Goal: Check status

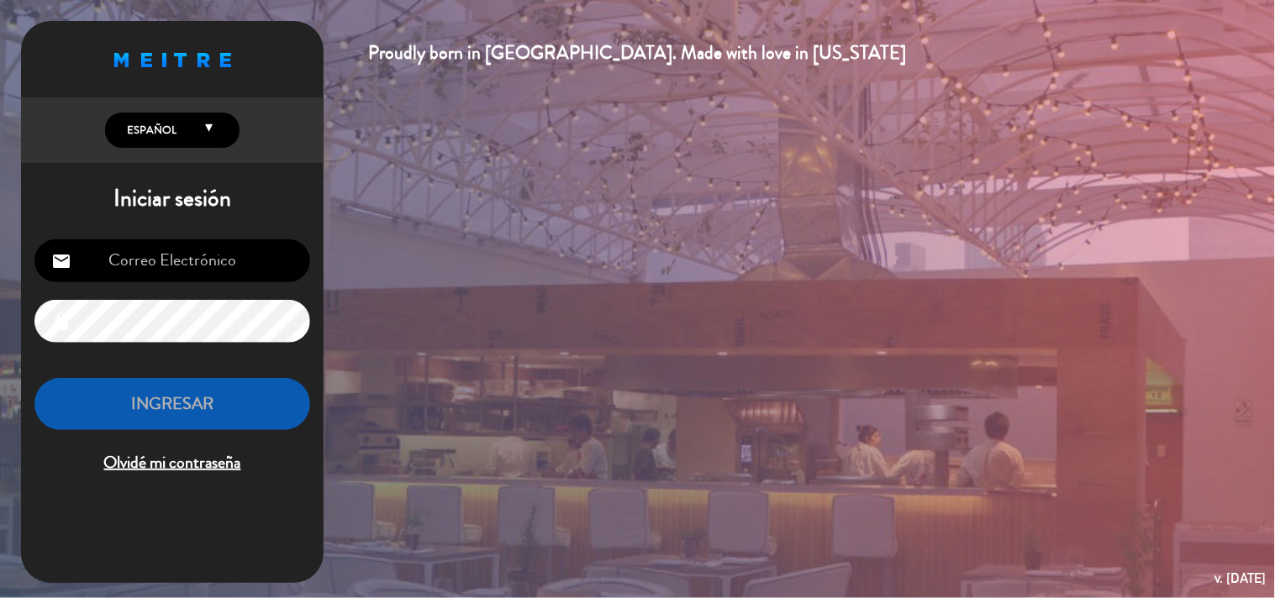
type input "[EMAIL_ADDRESS][DOMAIN_NAME]"
click at [242, 415] on button "INGRESAR" at bounding box center [172, 404] width 276 height 53
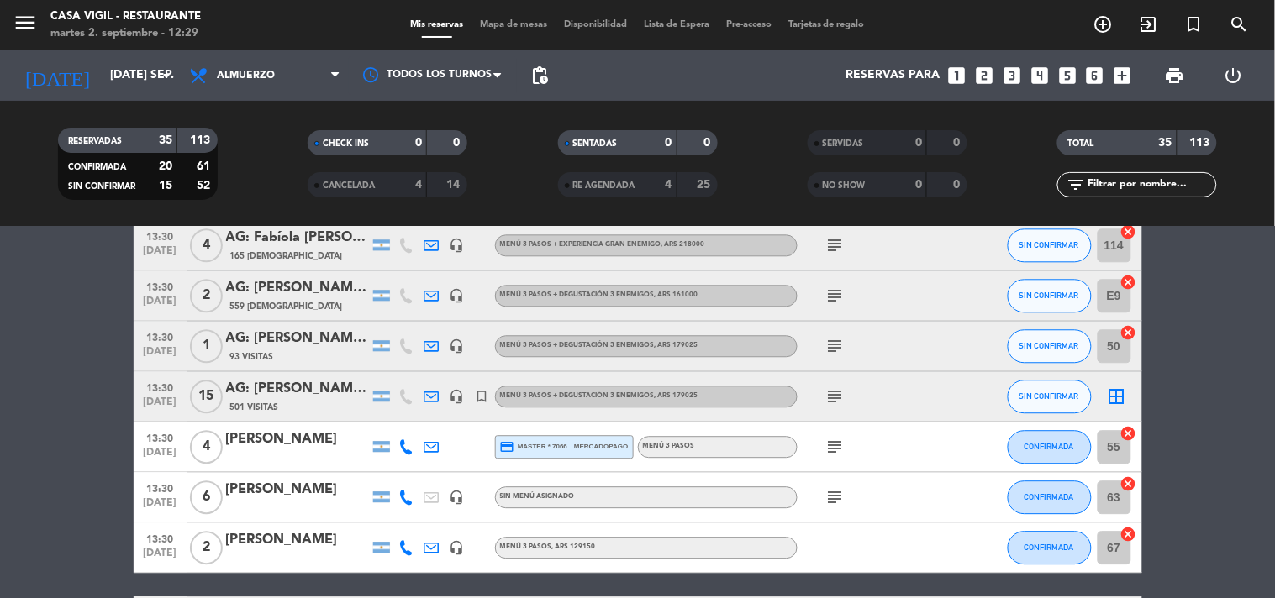
scroll to position [1089, 0]
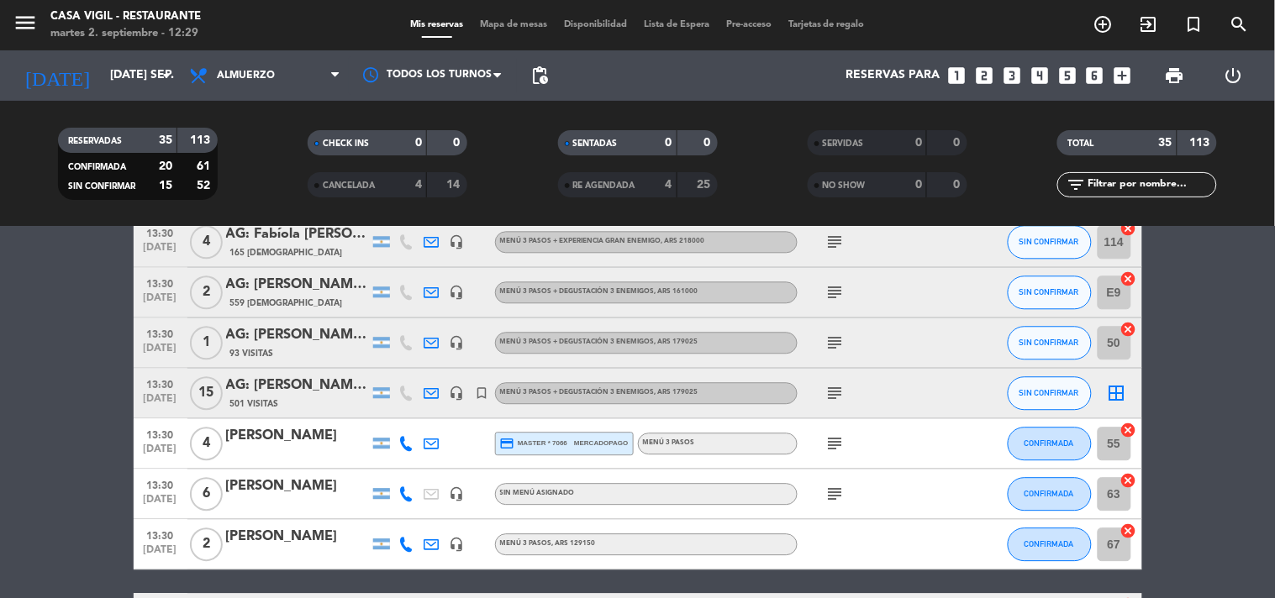
click at [842, 398] on icon "subject" at bounding box center [835, 393] width 20 height 20
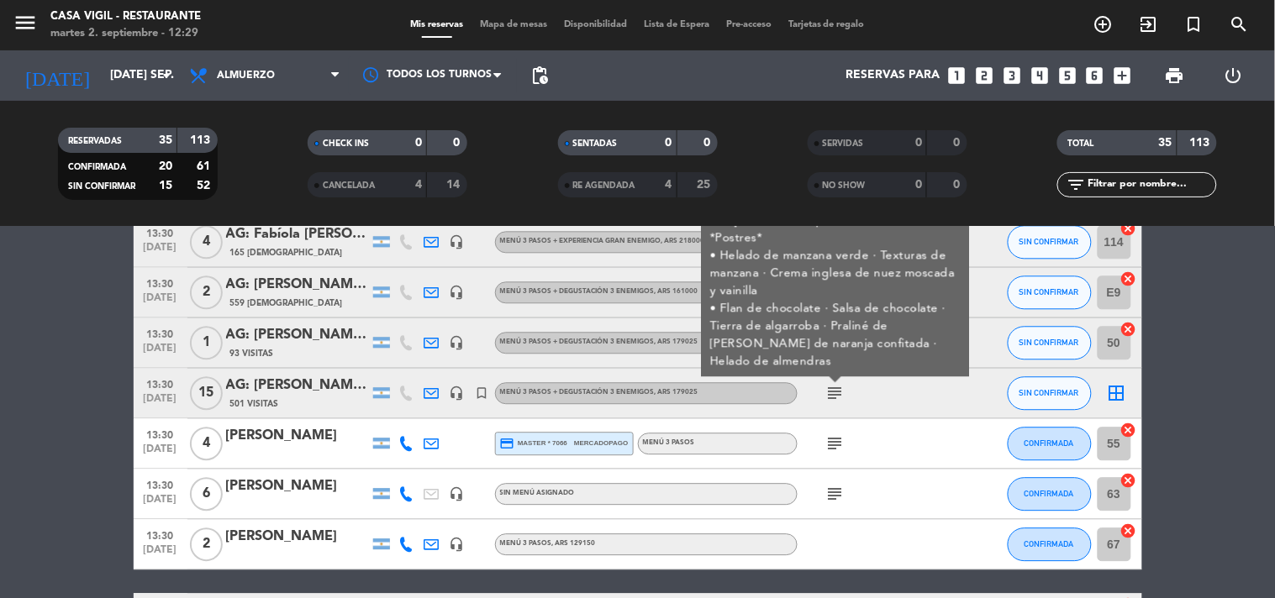
scroll to position [1718, 0]
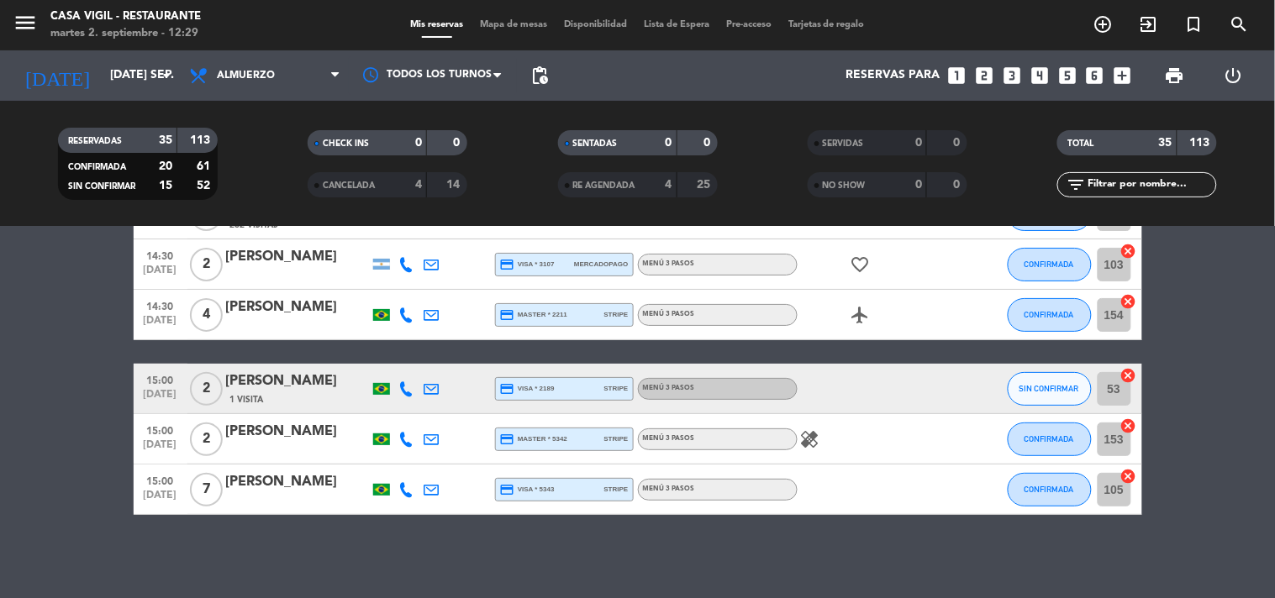
click at [387, 498] on div at bounding box center [381, 490] width 25 height 50
click at [386, 492] on div at bounding box center [381, 490] width 17 height 12
